Goal: Book appointment/travel/reservation

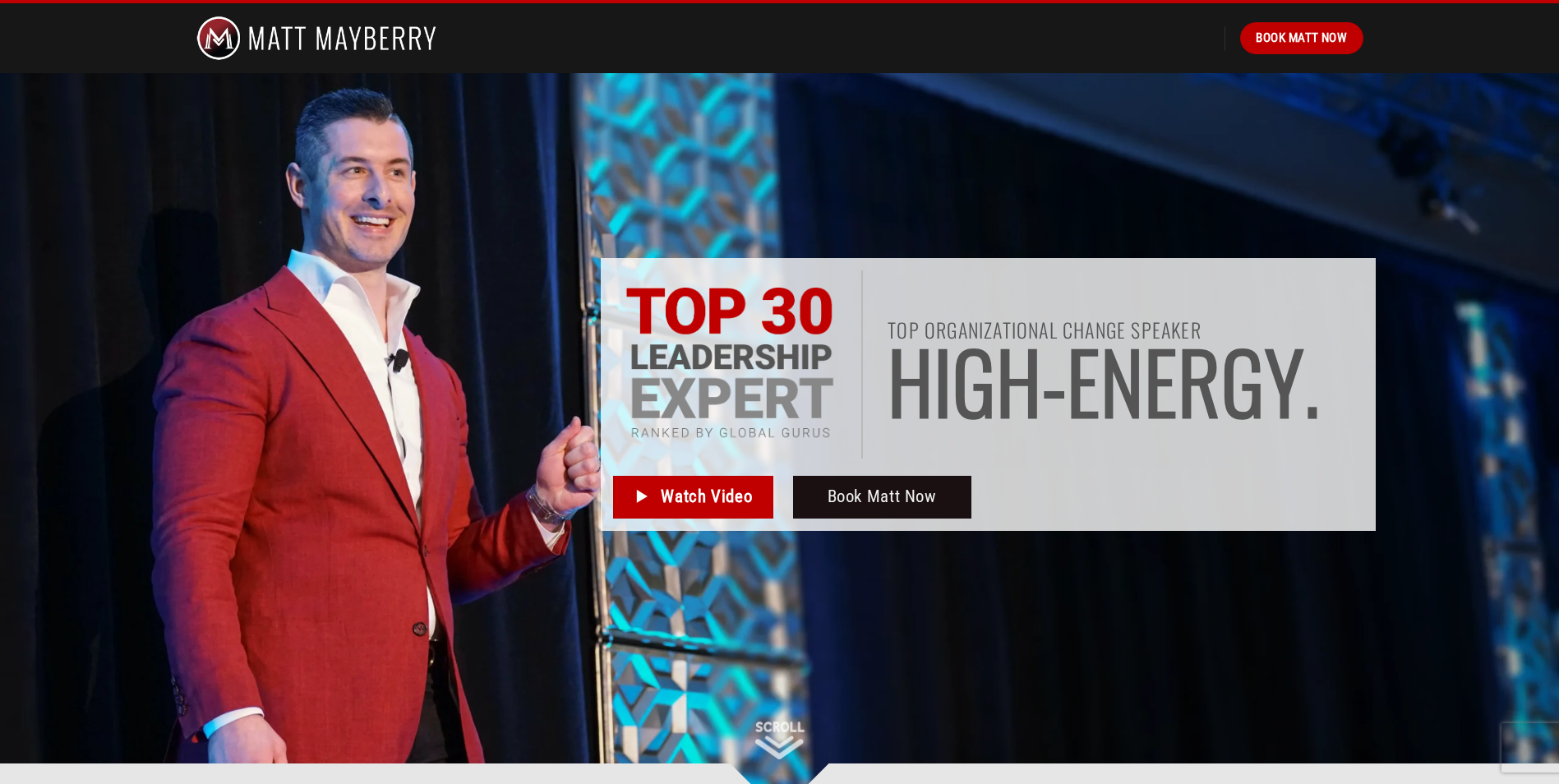
click at [1289, 55] on div "Book Matt Now" at bounding box center [780, 37] width 1192 height 70
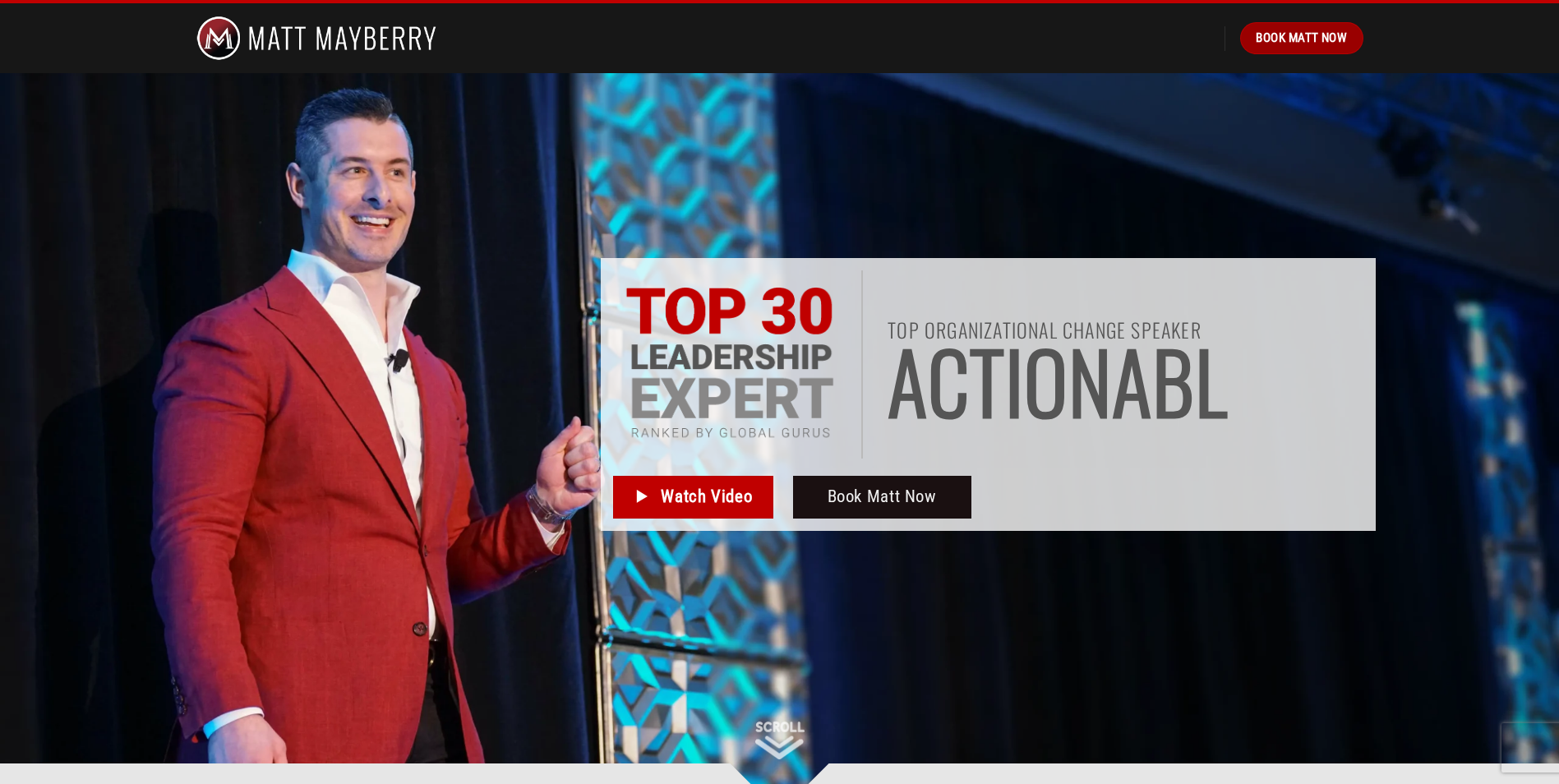
click at [1281, 38] on span "Book Matt Now" at bounding box center [1301, 37] width 91 height 20
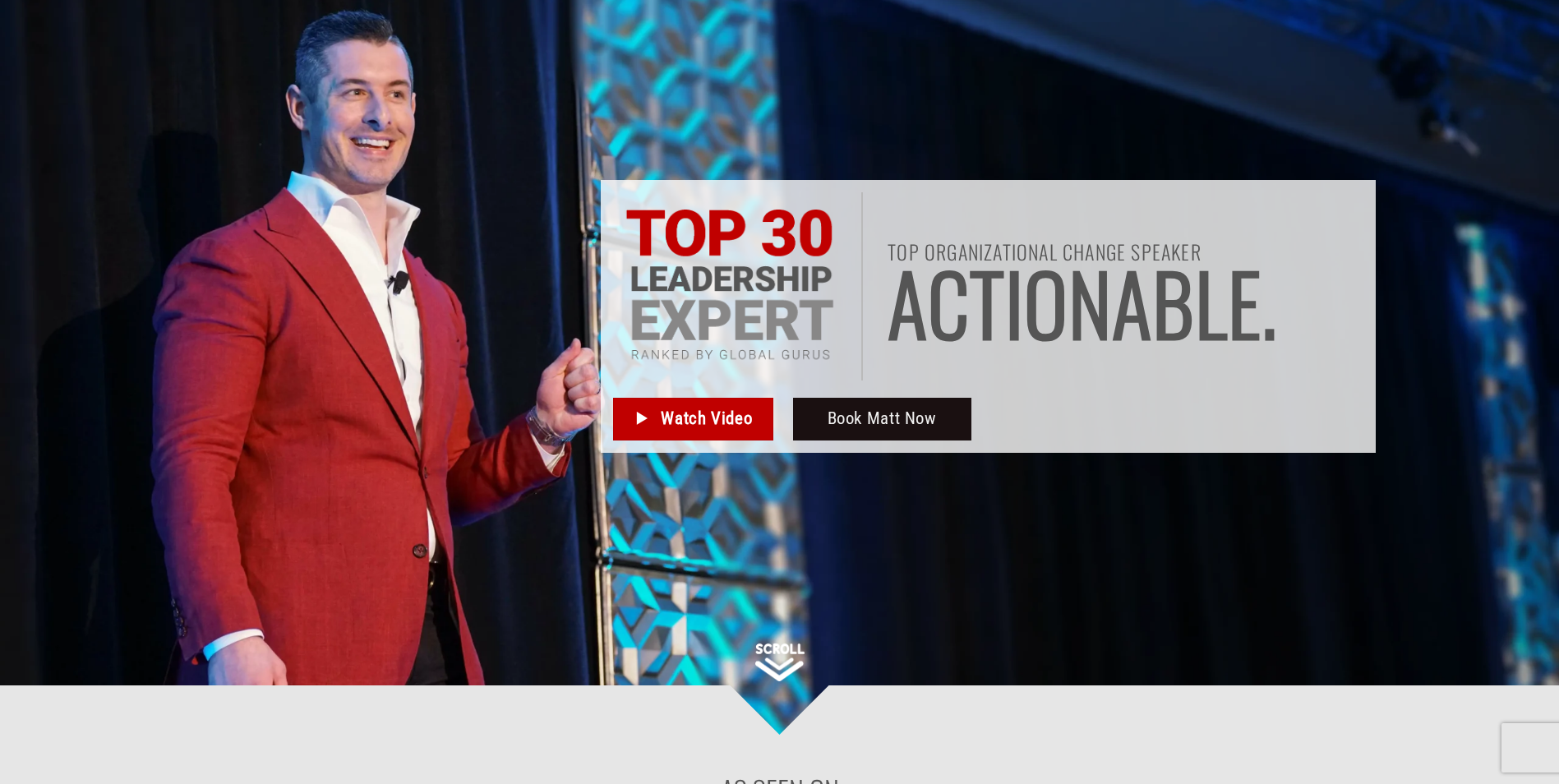
scroll to position [217, 0]
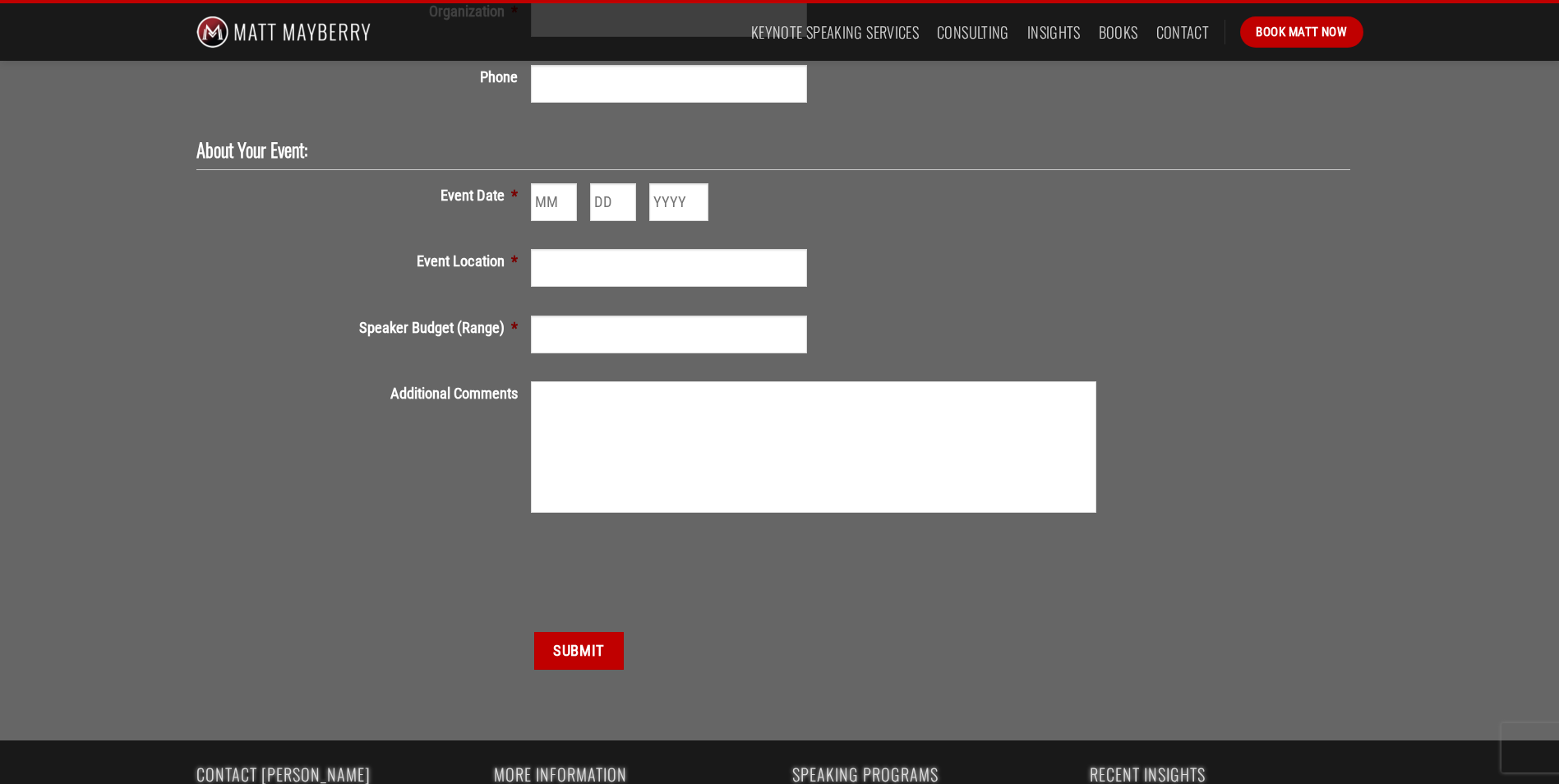
scroll to position [799, 0]
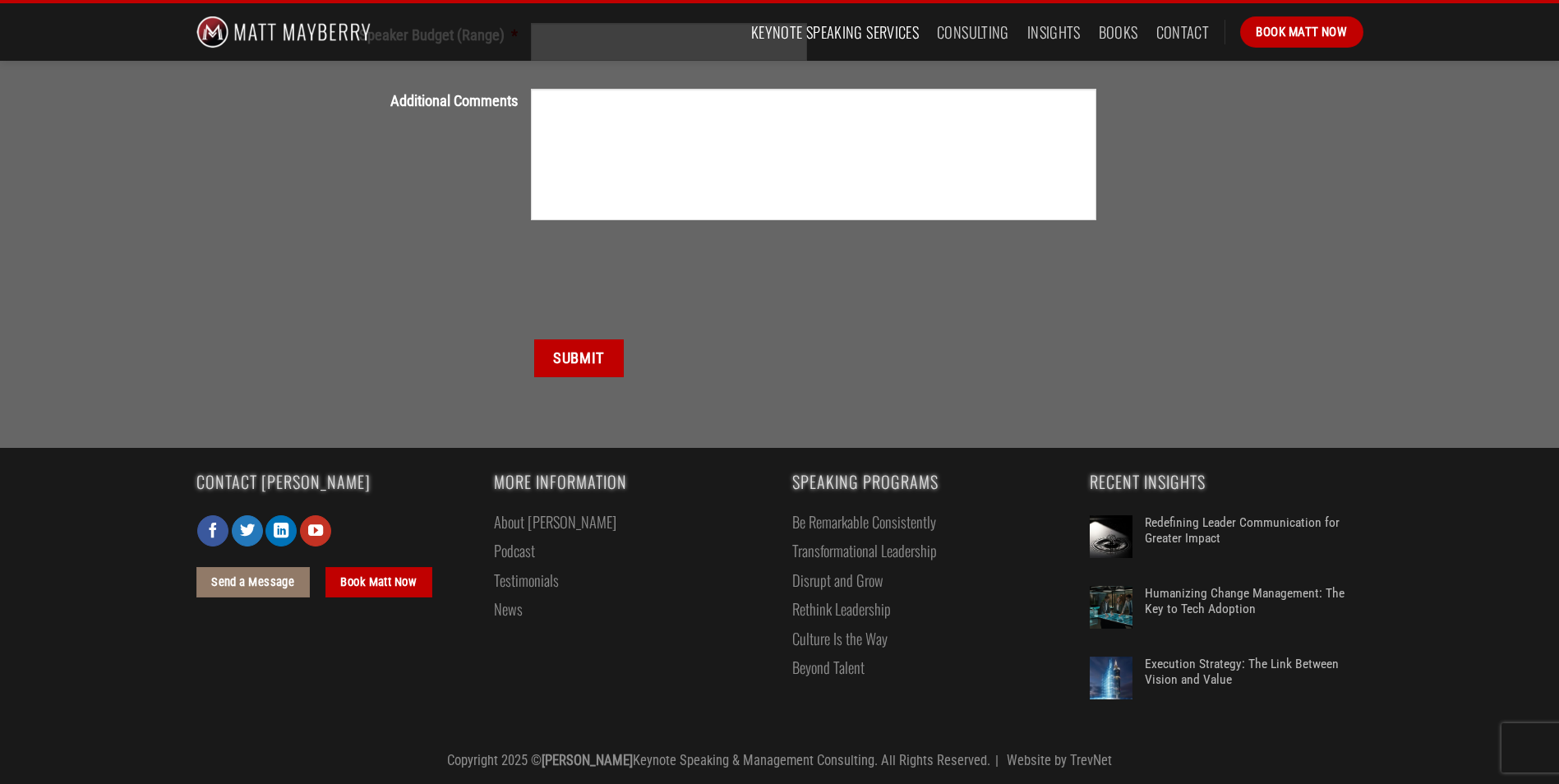
click at [894, 25] on link "Keynote Speaking Services" at bounding box center [835, 32] width 168 height 30
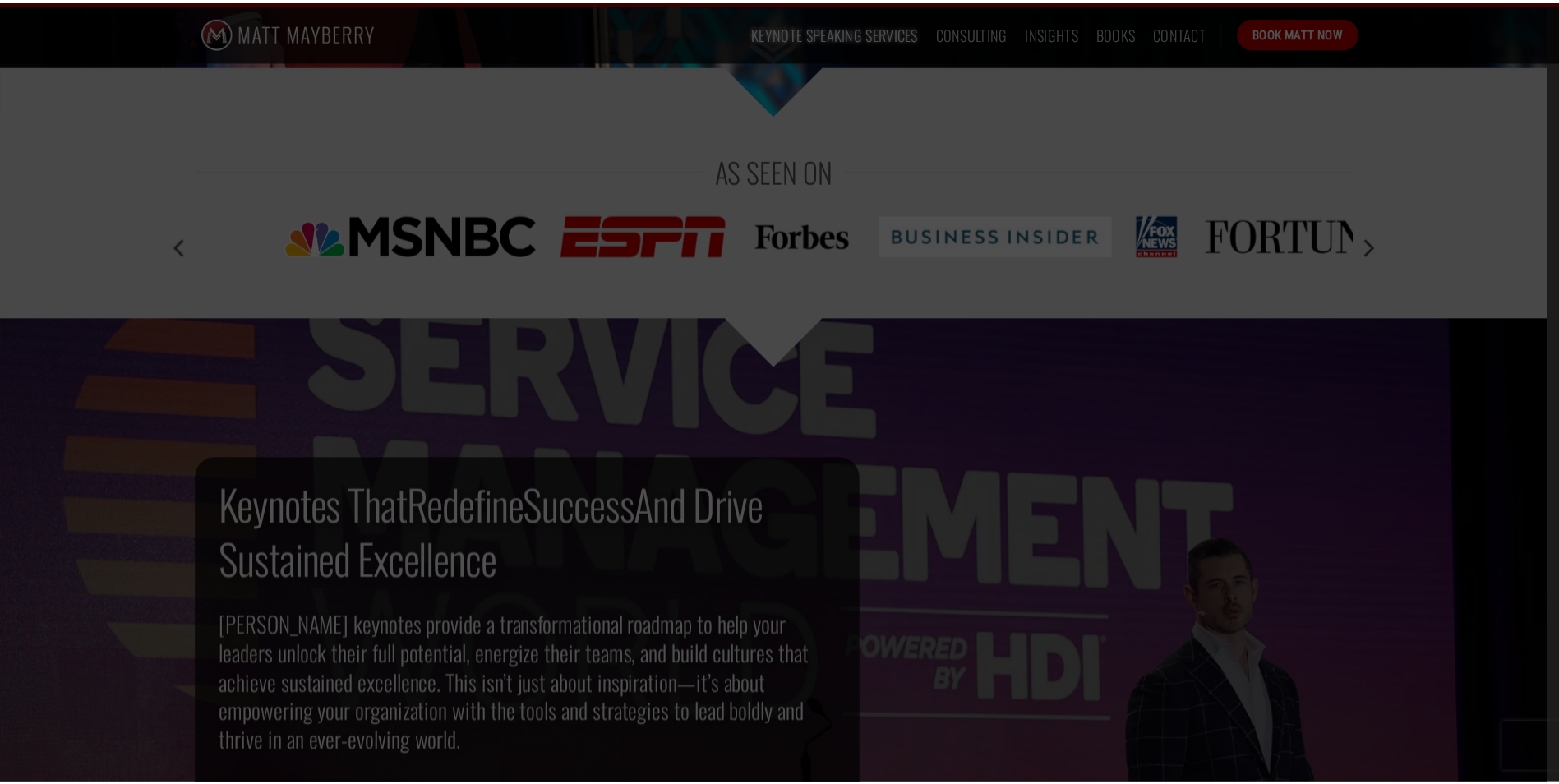
scroll to position [740, 0]
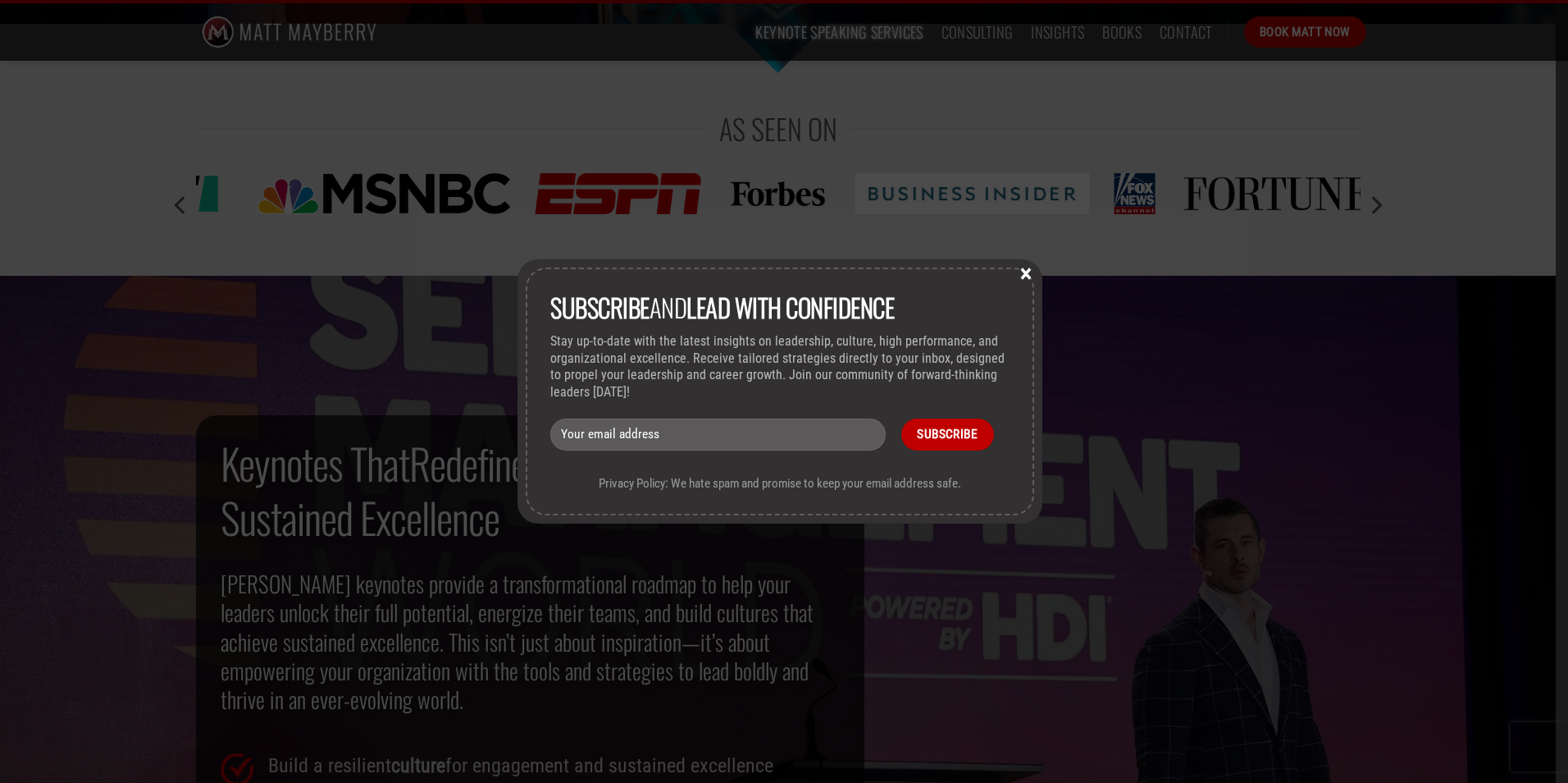
click at [1034, 272] on button "×" at bounding box center [1026, 272] width 25 height 14
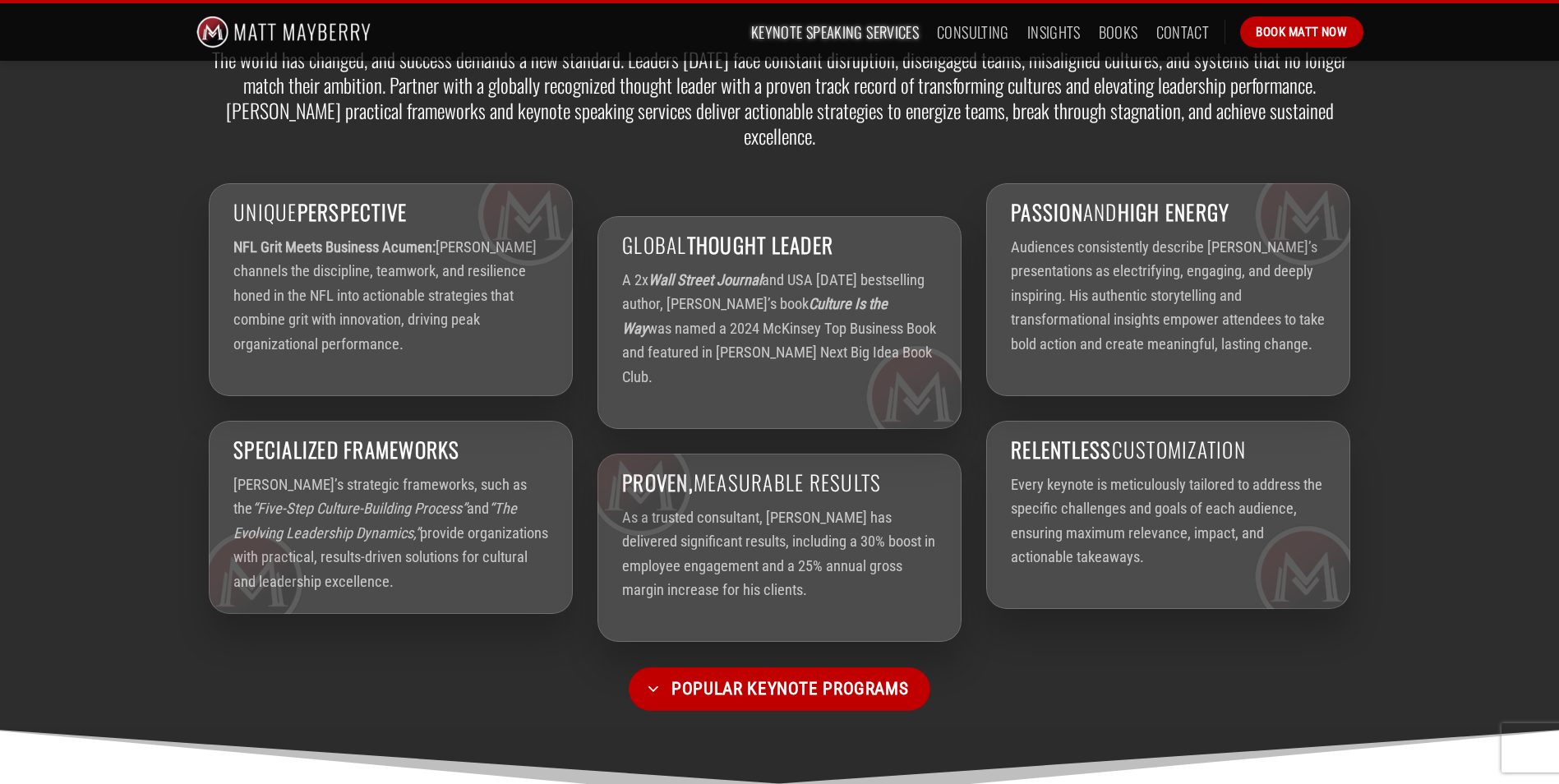
scroll to position [2958, 0]
